Goal: Book appointment/travel/reservation

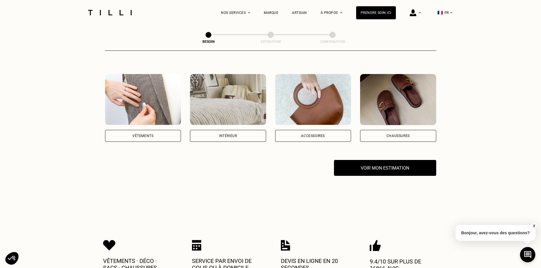
scroll to position [95, 0]
click at [153, 134] on div "Vêtements" at bounding box center [142, 135] width 21 height 3
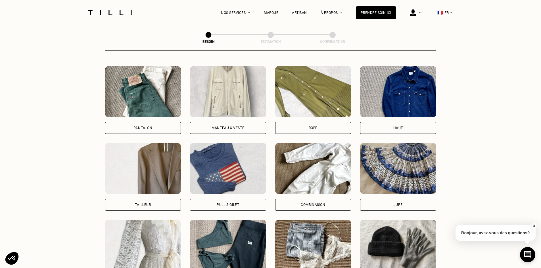
scroll to position [257, 0]
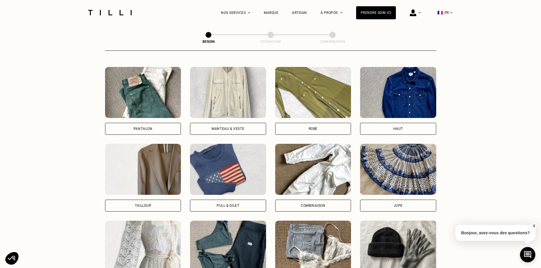
click at [158, 102] on img at bounding box center [143, 92] width 76 height 51
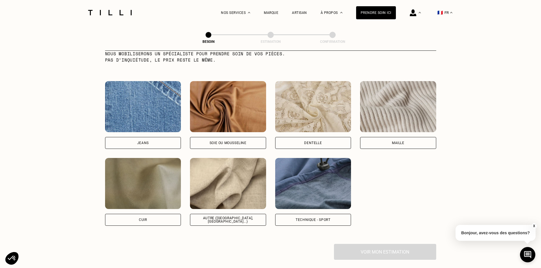
scroll to position [587, 0]
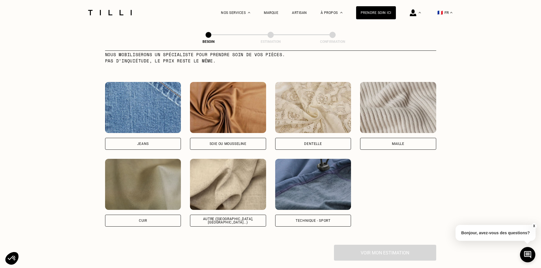
click at [297, 168] on img at bounding box center [313, 184] width 76 height 51
select select "FR"
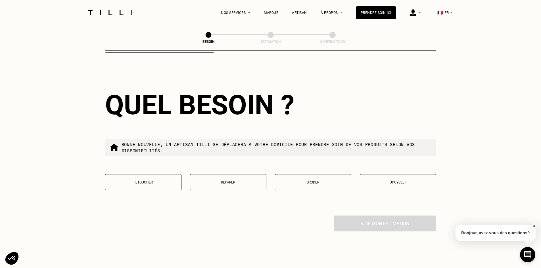
scroll to position [901, 0]
click at [149, 176] on button "Retoucher" at bounding box center [143, 182] width 76 height 16
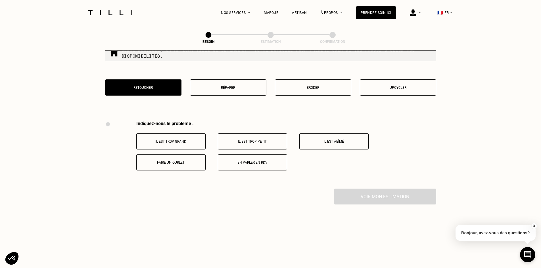
scroll to position [996, 0]
click at [177, 139] on p "Il est trop grand" at bounding box center [170, 141] width 63 height 4
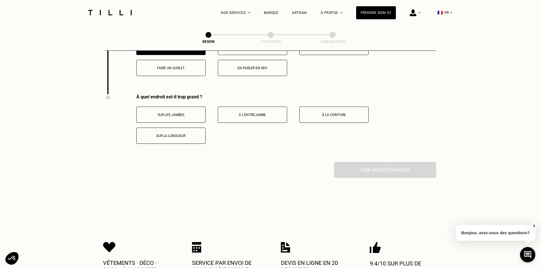
scroll to position [1090, 0]
click at [182, 134] on p "Sur la longueur" at bounding box center [170, 136] width 63 height 4
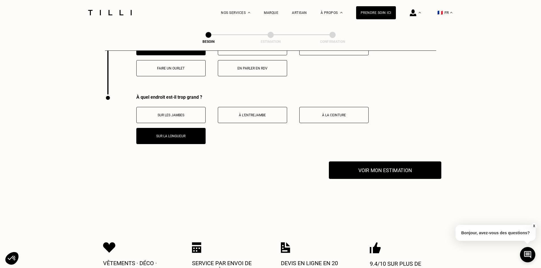
click at [378, 166] on button "Voir mon estimation" at bounding box center [385, 171] width 113 height 18
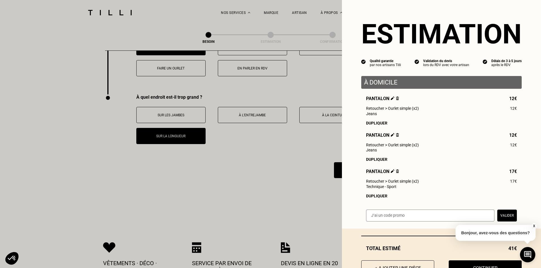
click at [376, 199] on div "Dupliquer" at bounding box center [441, 196] width 151 height 5
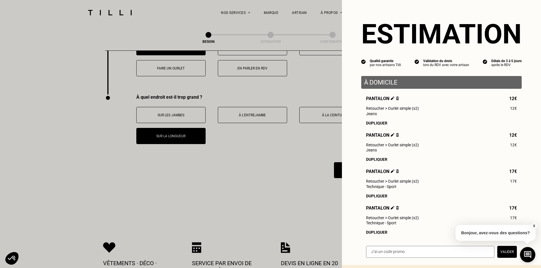
click at [396, 137] on img at bounding box center [397, 135] width 3 height 4
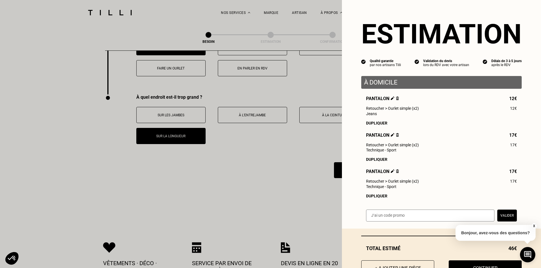
scroll to position [27, 0]
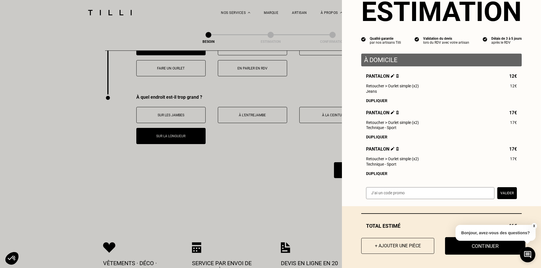
click at [482, 251] on button "Continuer" at bounding box center [485, 247] width 80 height 18
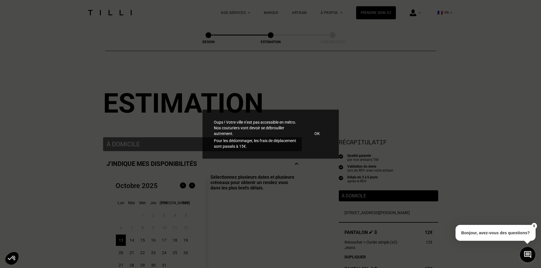
click at [317, 134] on p "OK" at bounding box center [317, 134] width 5 height 6
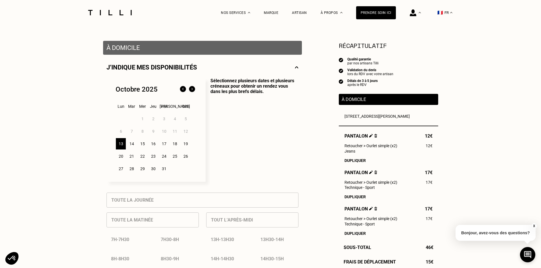
scroll to position [97, 0]
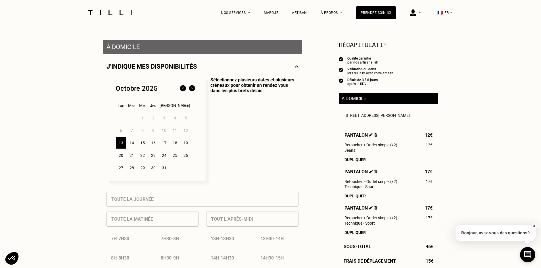
click at [185, 157] on div "26" at bounding box center [186, 155] width 10 height 11
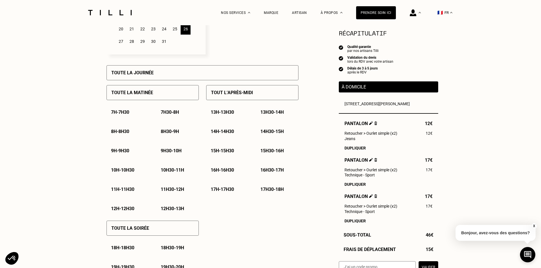
scroll to position [224, 0]
click at [134, 171] on p "10h - 10h30" at bounding box center [122, 169] width 23 height 5
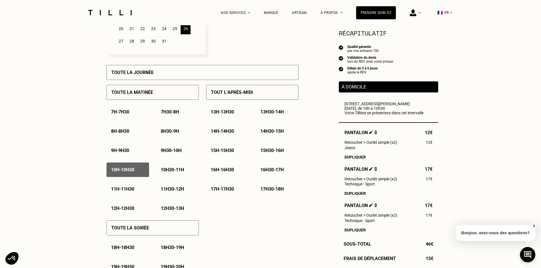
click at [167, 172] on p "10h30 - 11h" at bounding box center [172, 169] width 23 height 5
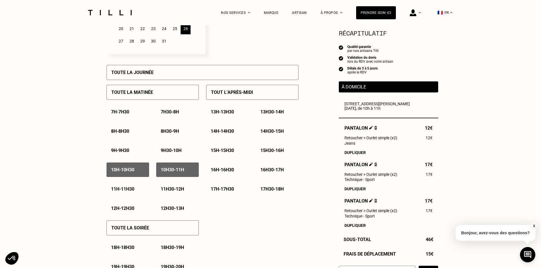
click at [120, 189] on p "11h - 11h30" at bounding box center [122, 189] width 23 height 5
click at [166, 192] on p "11h30 - 12h" at bounding box center [172, 189] width 23 height 5
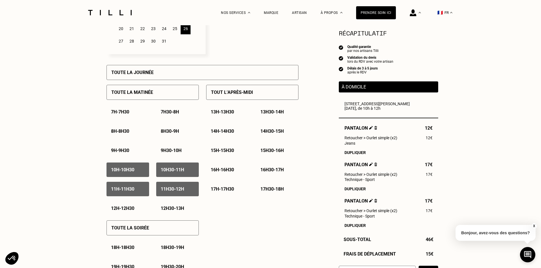
click at [130, 211] on p "12h - 12h30" at bounding box center [122, 208] width 23 height 5
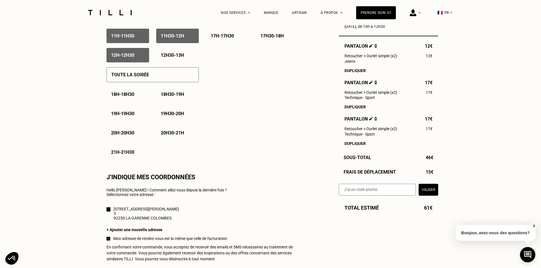
scroll to position [499, 0]
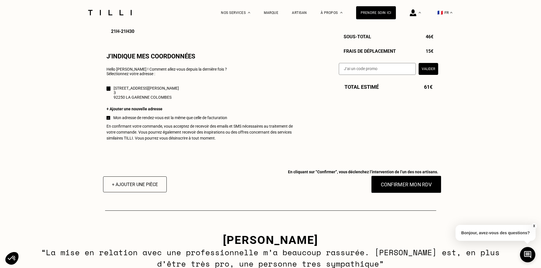
click at [405, 189] on button "Confirmer mon RDV" at bounding box center [406, 185] width 70 height 18
